Goal: Navigation & Orientation: Find specific page/section

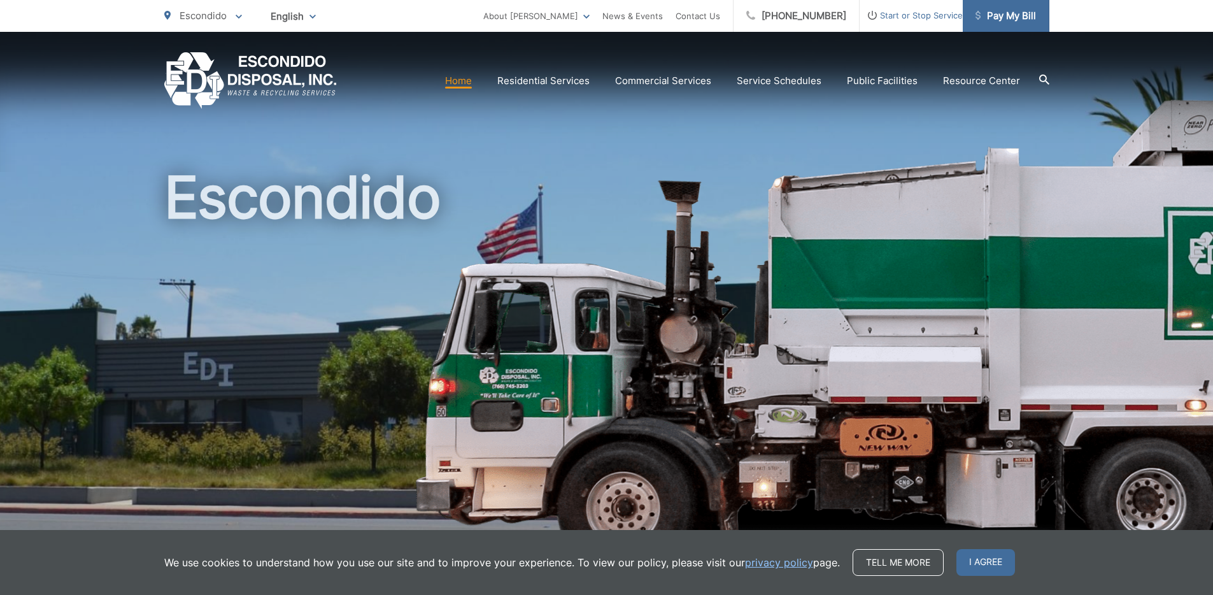
click at [997, 13] on span "Pay My Bill" at bounding box center [1006, 15] width 60 height 15
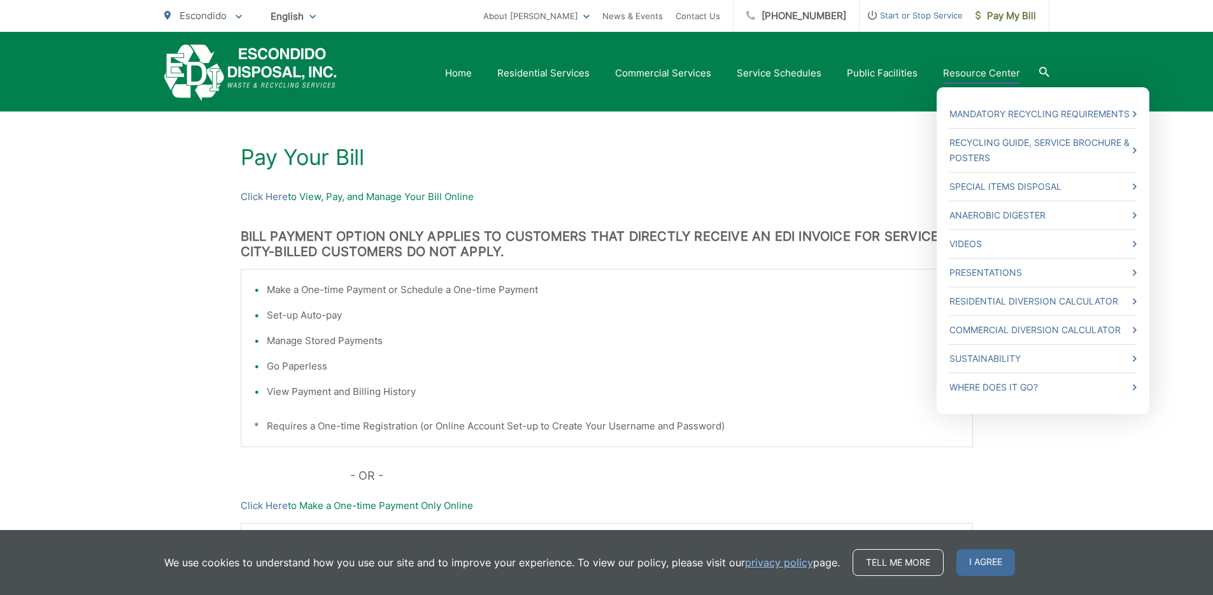
scroll to position [183, 0]
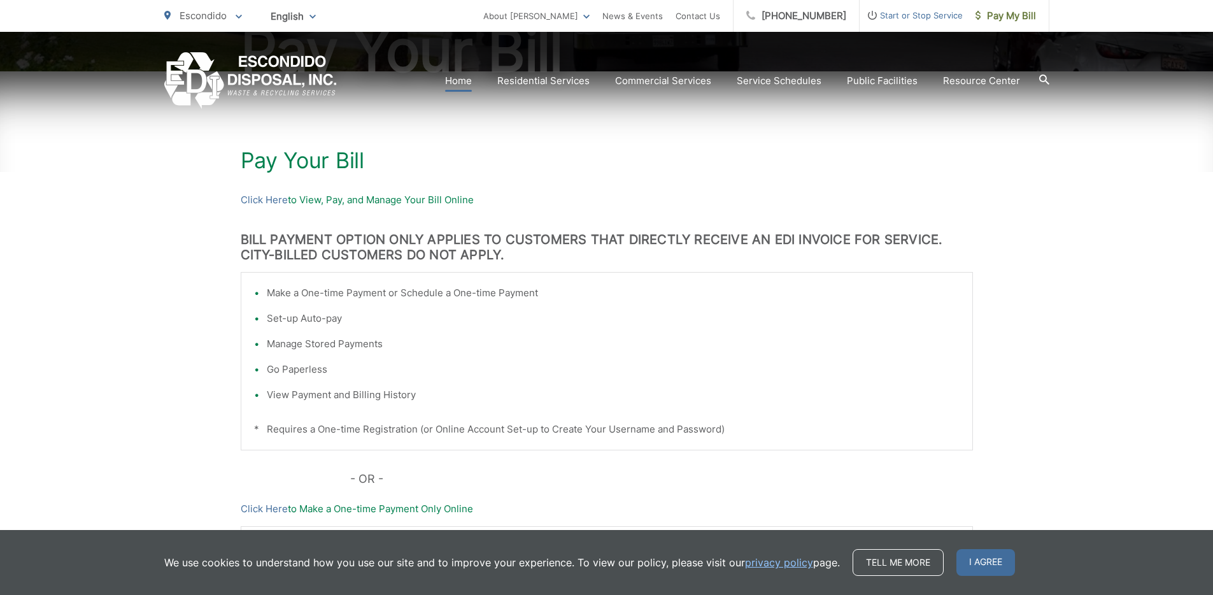
click at [460, 80] on link "Home" at bounding box center [458, 80] width 27 height 15
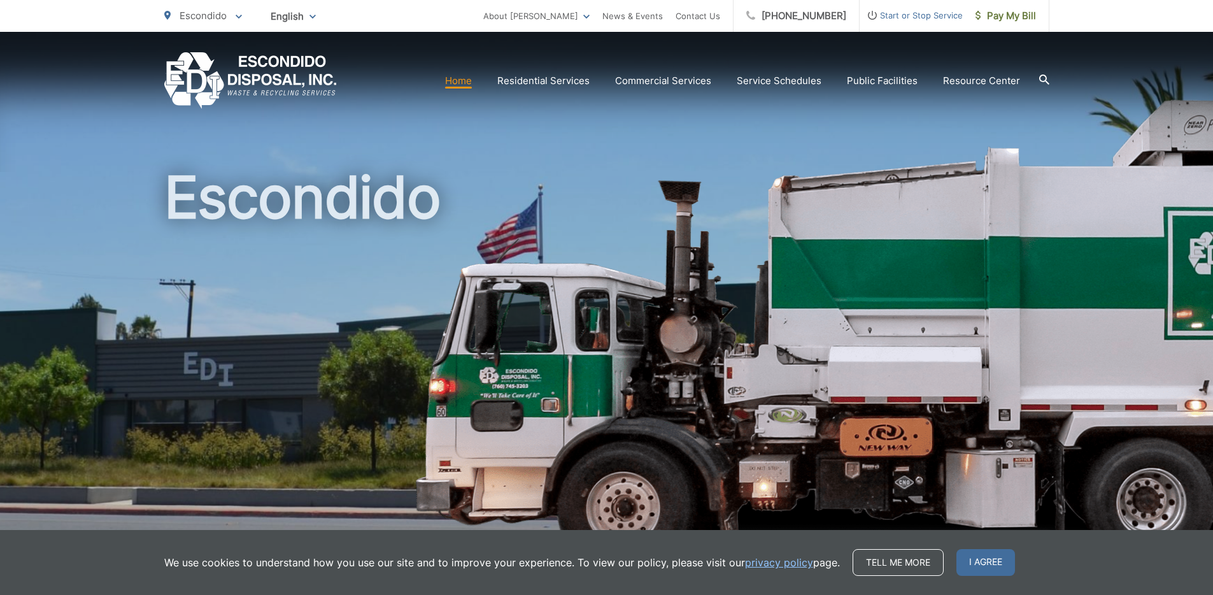
click at [907, 17] on span "Start or Stop Service" at bounding box center [911, 15] width 103 height 15
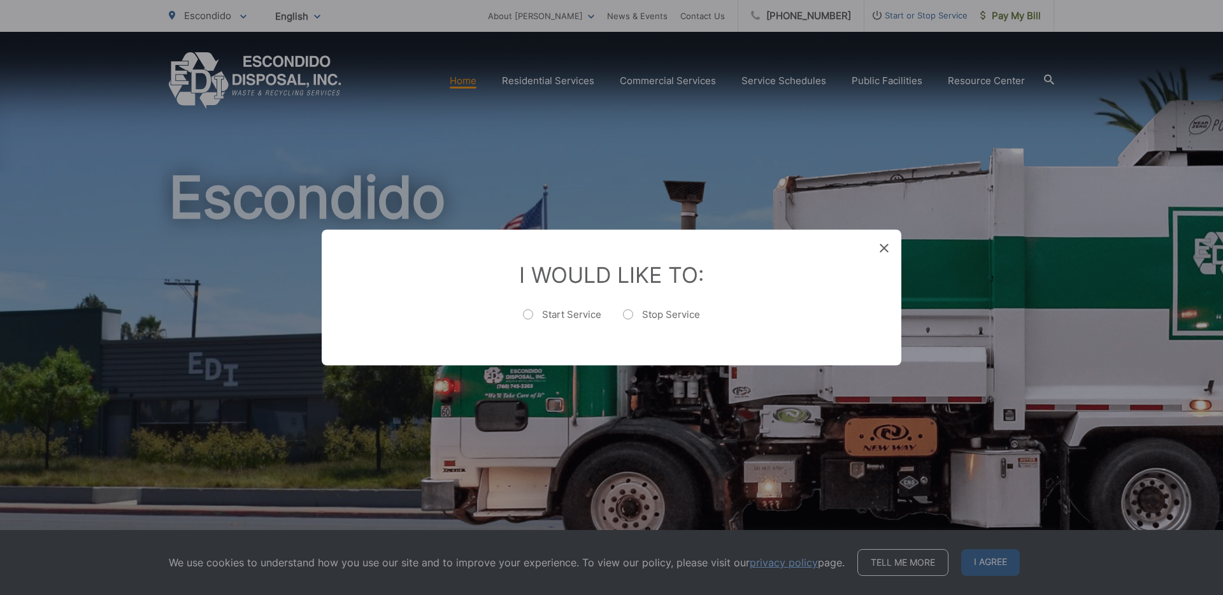
click at [876, 92] on div "Entry Status None In Progress Completed None None In Progress Completed I Would…" at bounding box center [611, 297] width 1223 height 595
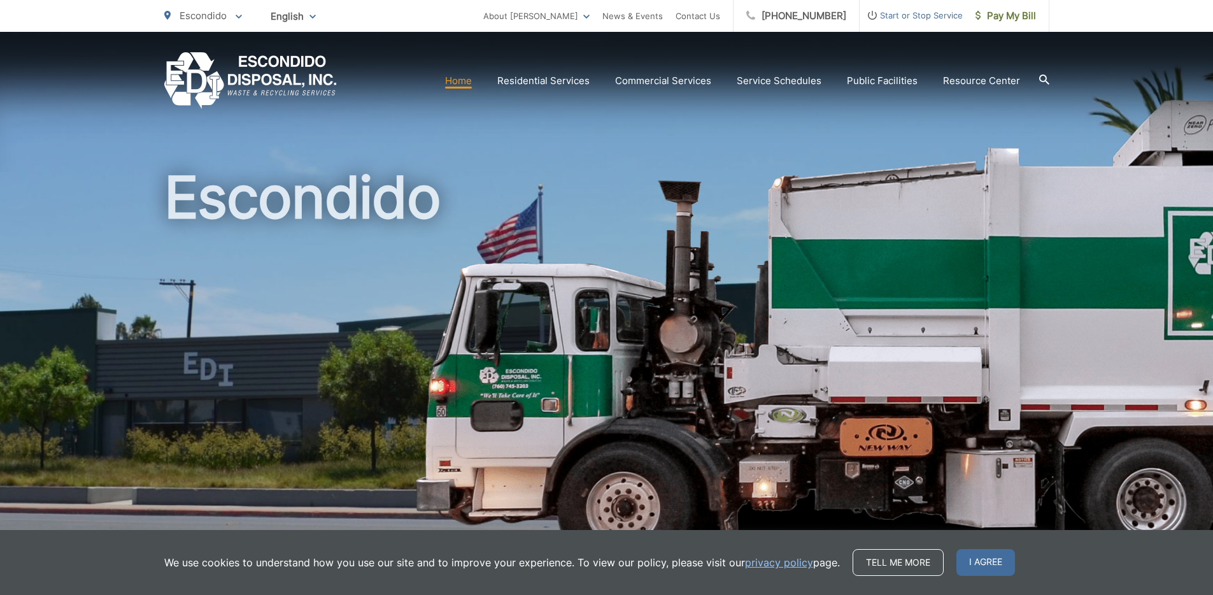
click at [190, 17] on span "Escondido" at bounding box center [203, 16] width 47 height 12
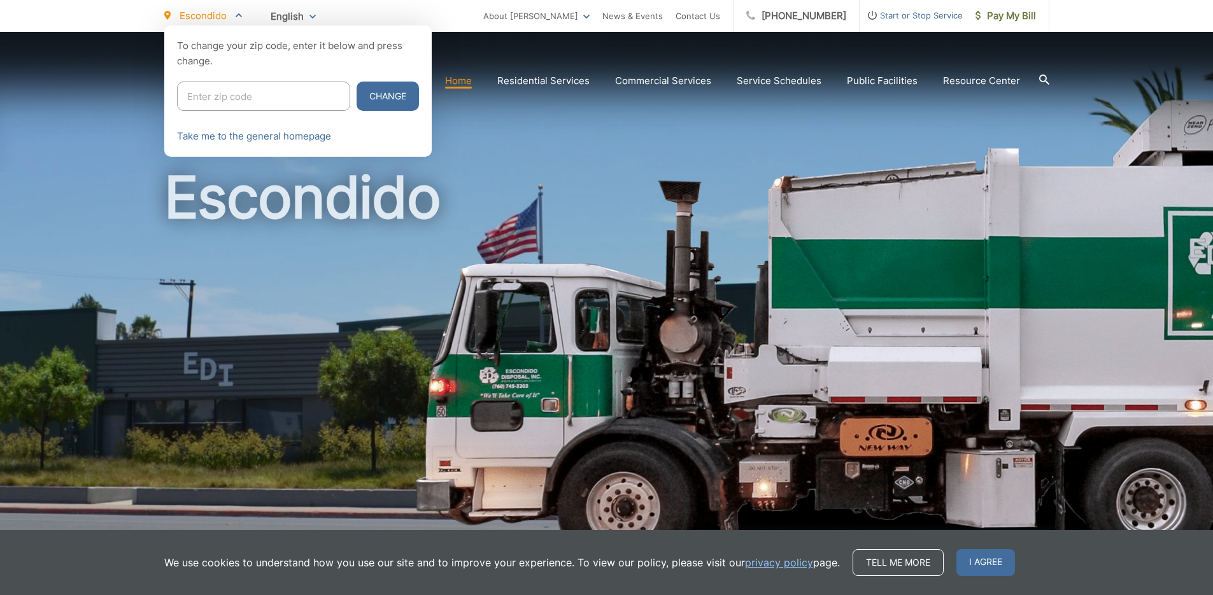
click at [117, 79] on div at bounding box center [606, 322] width 1213 height 595
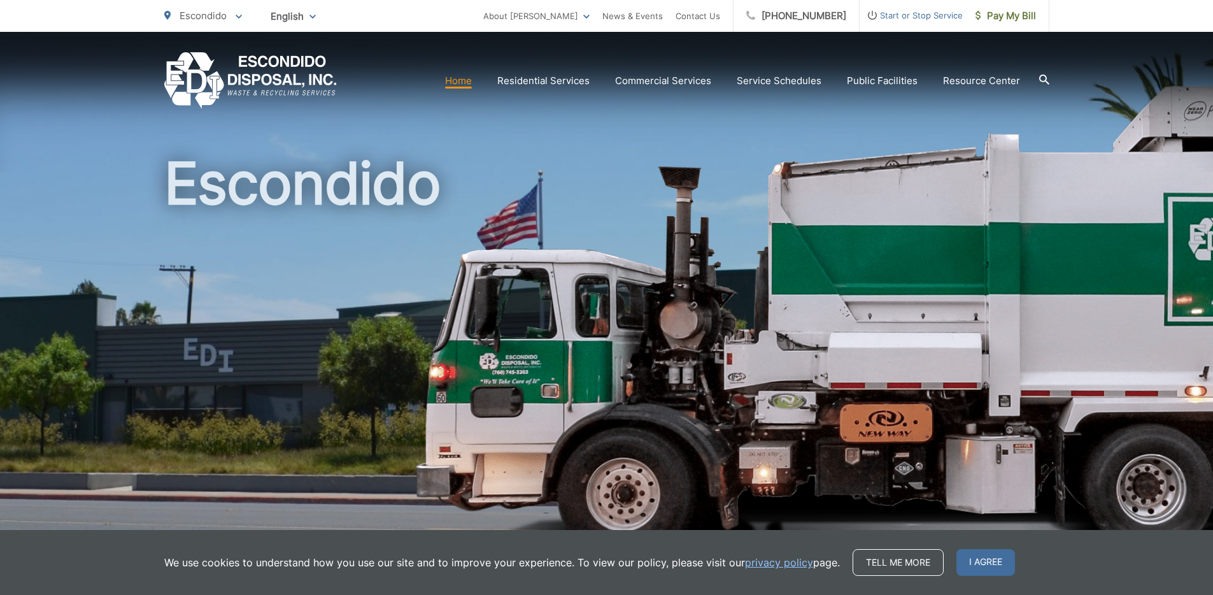
scroll to position [12, 0]
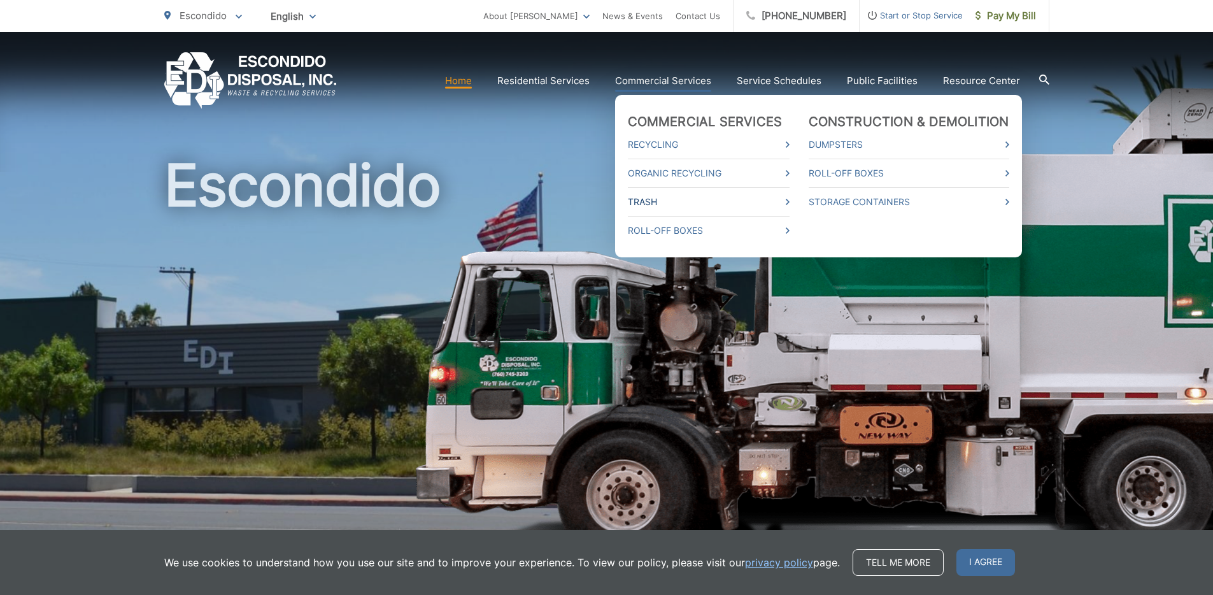
click at [651, 204] on link "Trash" at bounding box center [709, 201] width 162 height 15
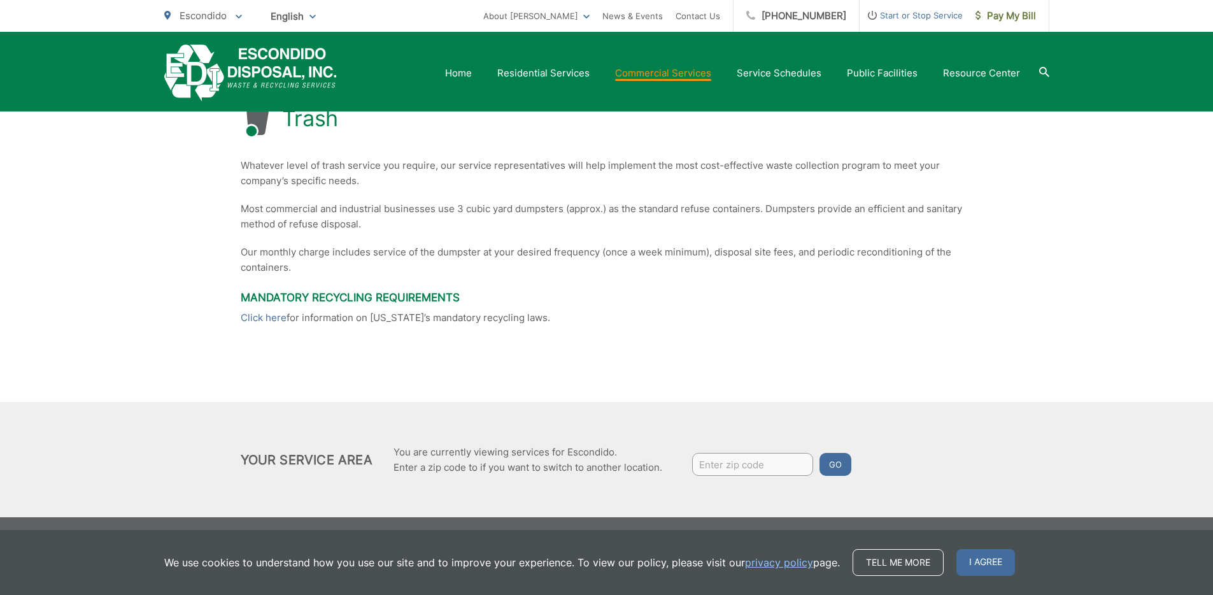
scroll to position [234, 0]
